Goal: Entertainment & Leisure: Browse casually

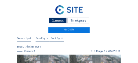
scroll to position [33, 0]
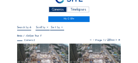
scroll to position [22, 0]
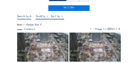
click at [45, 44] on img at bounding box center [42, 47] width 51 height 29
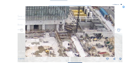
drag, startPoint x: 71, startPoint y: 23, endPoint x: 80, endPoint y: 41, distance: 20.6
click at [80, 41] on img at bounding box center [69, 31] width 89 height 50
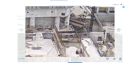
drag, startPoint x: 75, startPoint y: 41, endPoint x: 73, endPoint y: 33, distance: 8.9
click at [73, 33] on img at bounding box center [69, 31] width 89 height 50
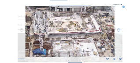
drag, startPoint x: 72, startPoint y: 41, endPoint x: 84, endPoint y: 23, distance: 21.0
click at [84, 23] on img at bounding box center [69, 31] width 89 height 50
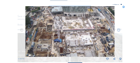
click at [123, 8] on icon at bounding box center [123, 7] width 3 height 3
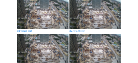
scroll to position [55, 0]
